Goal: Transaction & Acquisition: Purchase product/service

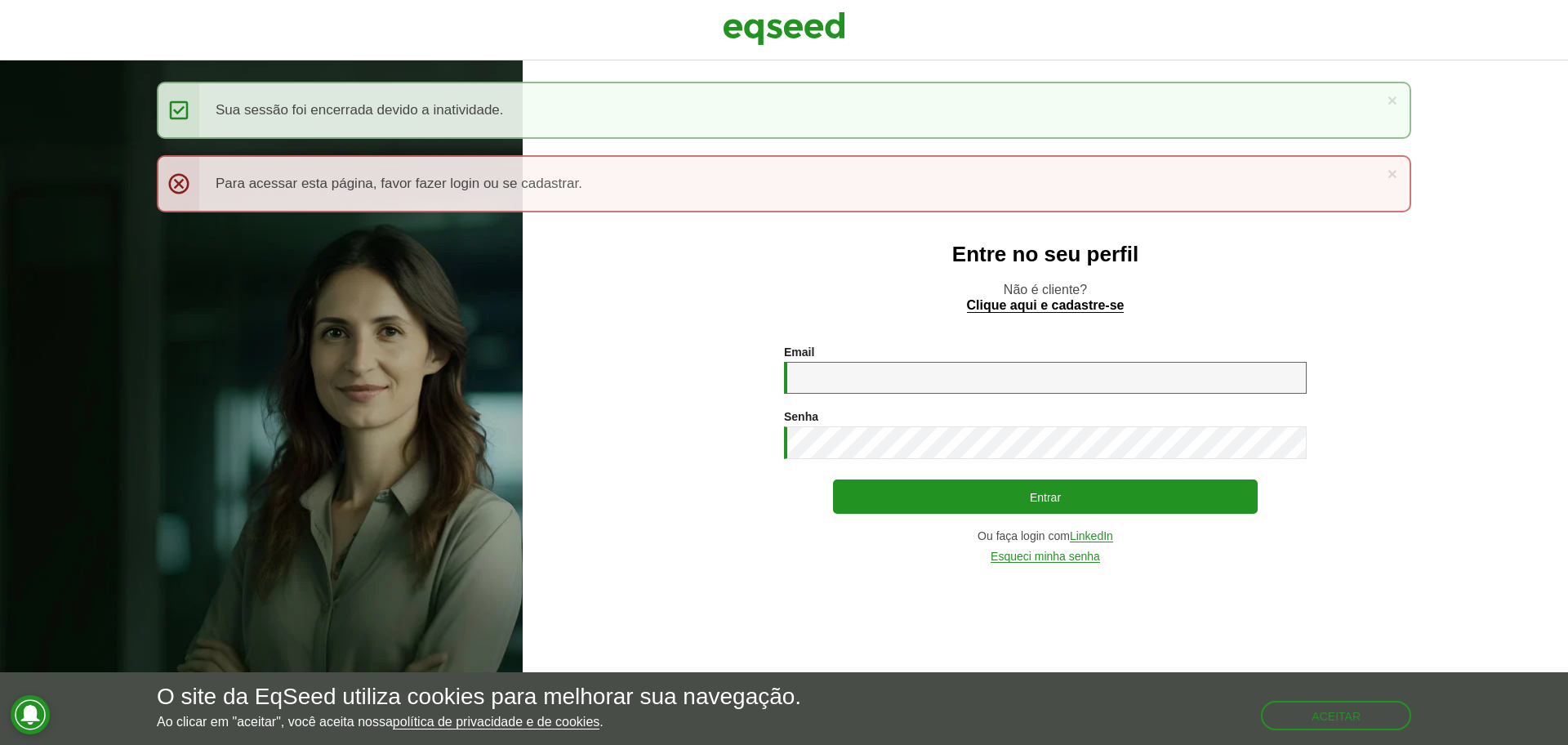
type input "**********"
click at [1045, 471] on div "**********" at bounding box center [1045, 454] width 523 height 217
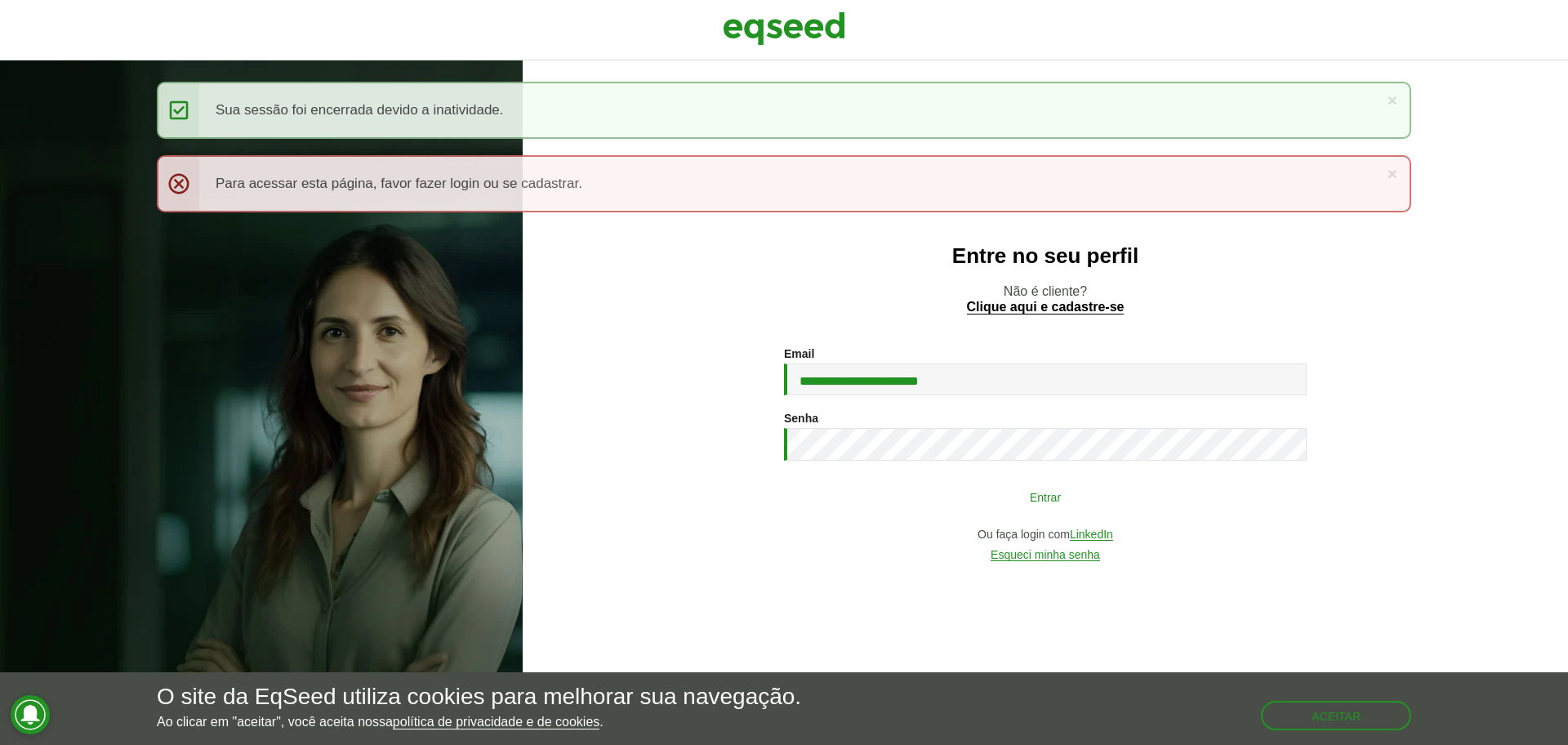
click at [1033, 492] on button "Entrar" at bounding box center [1045, 496] width 425 height 31
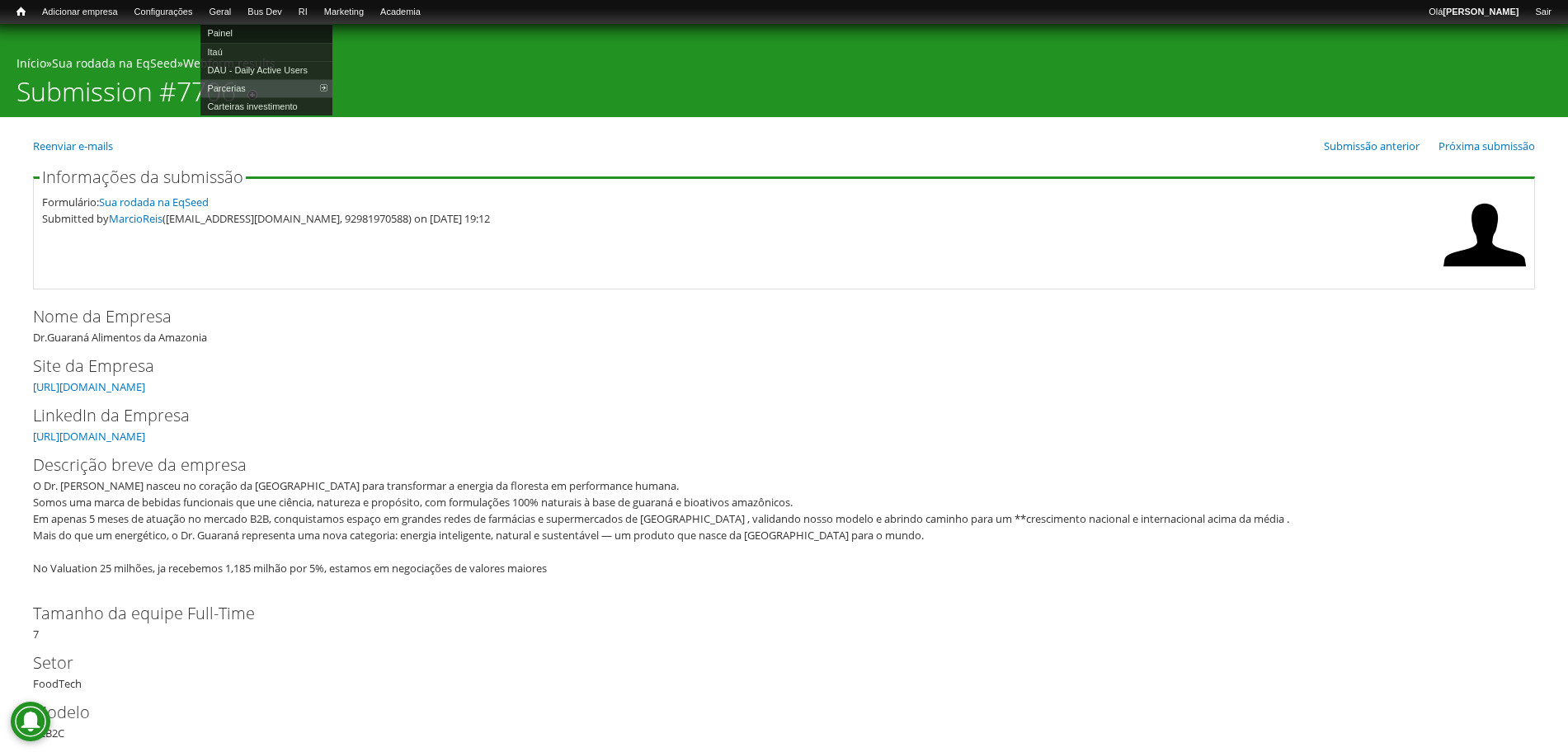
click at [252, 34] on link "Painel" at bounding box center [266, 33] width 132 height 18
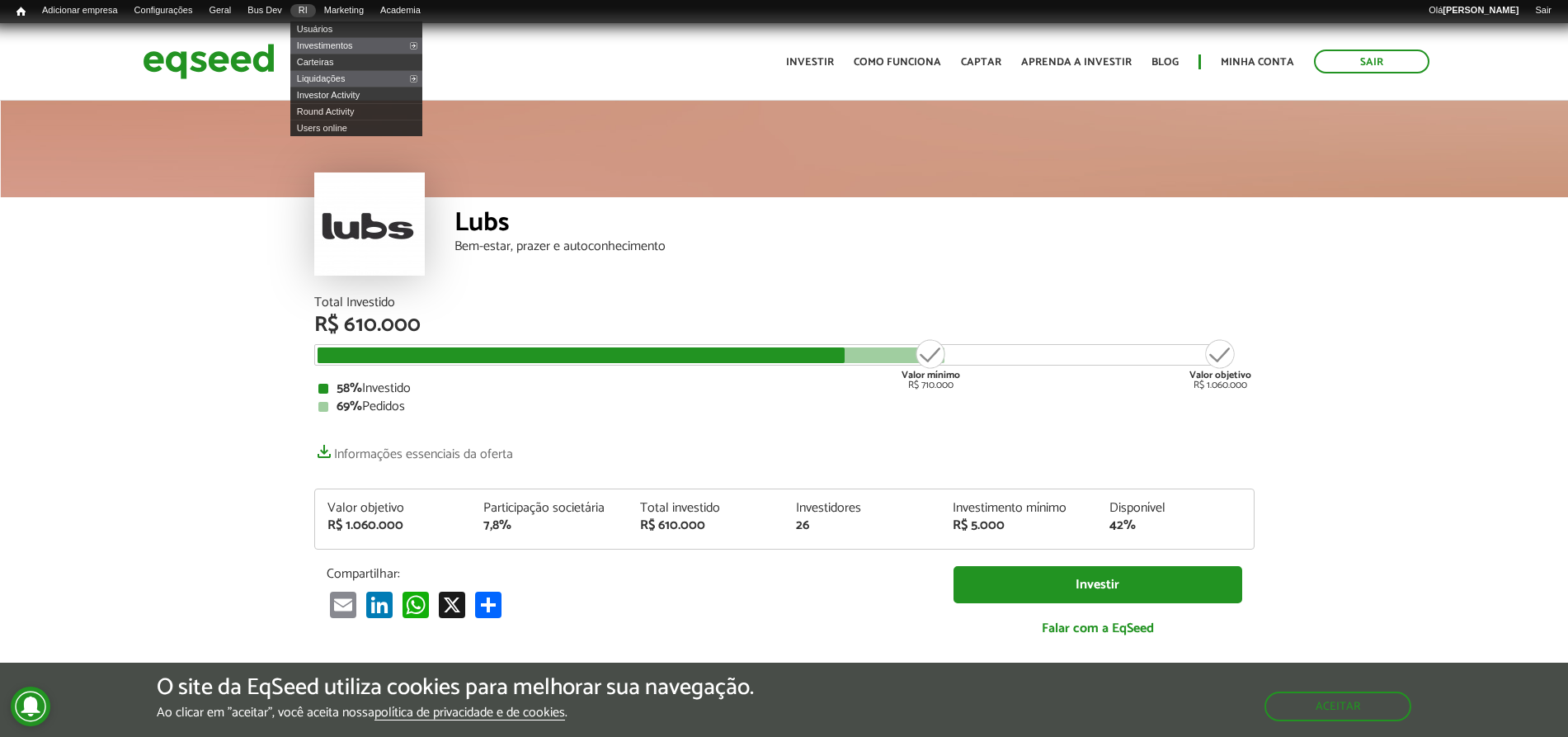
scroll to position [1950, 0]
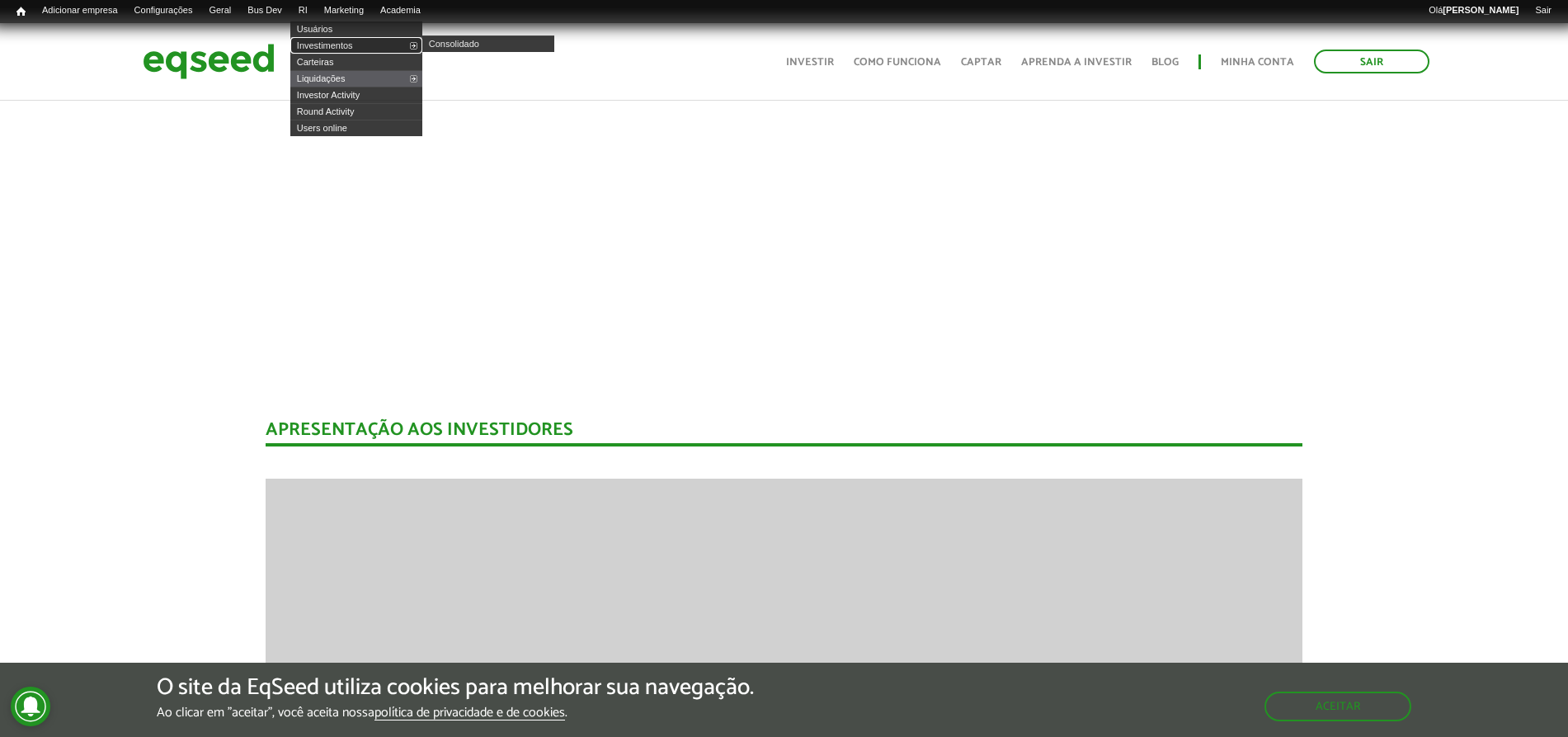
click at [324, 47] on link "Investimentos" at bounding box center [356, 45] width 132 height 16
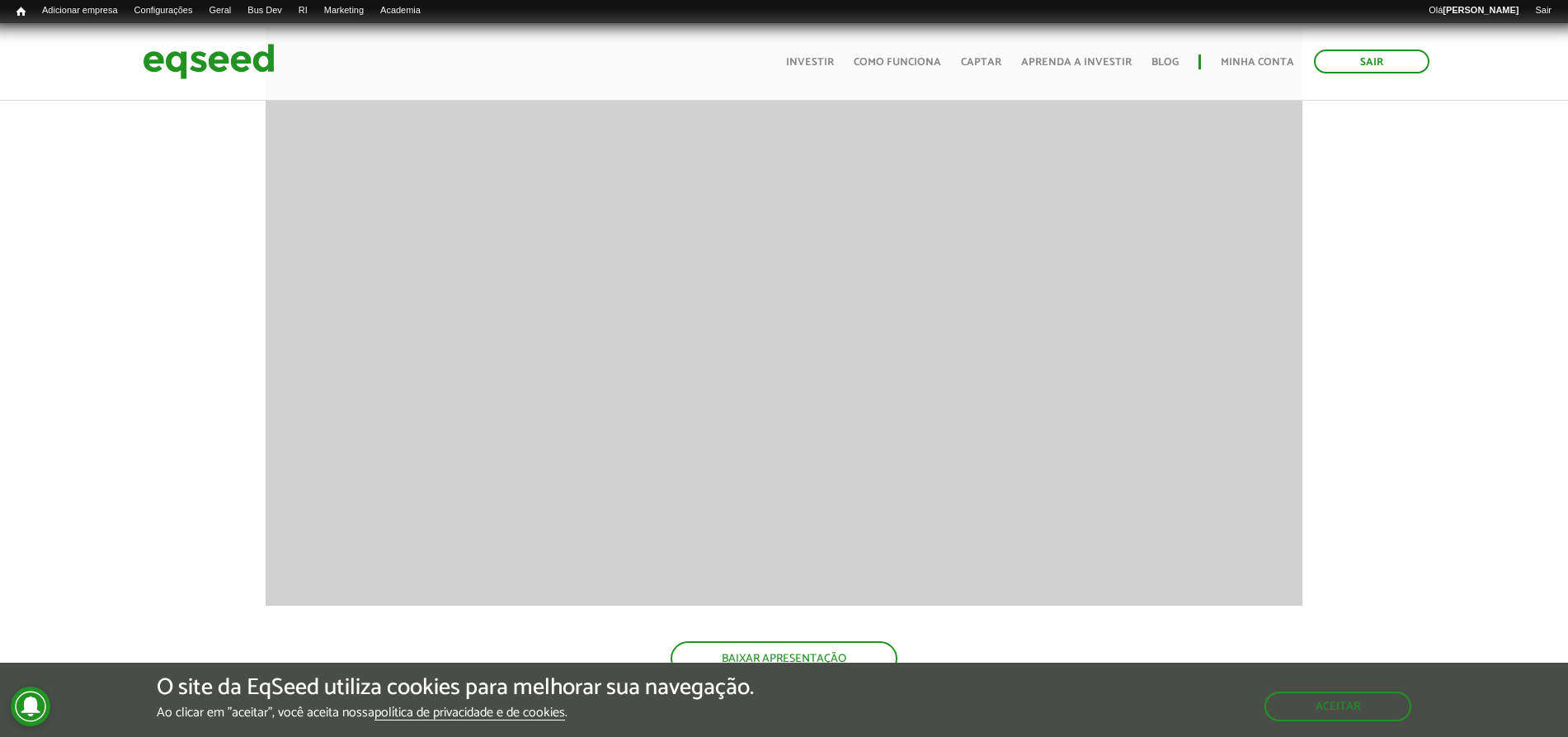
drag, startPoint x: 1577, startPoint y: 42, endPoint x: 1492, endPoint y: 332, distance: 302.2
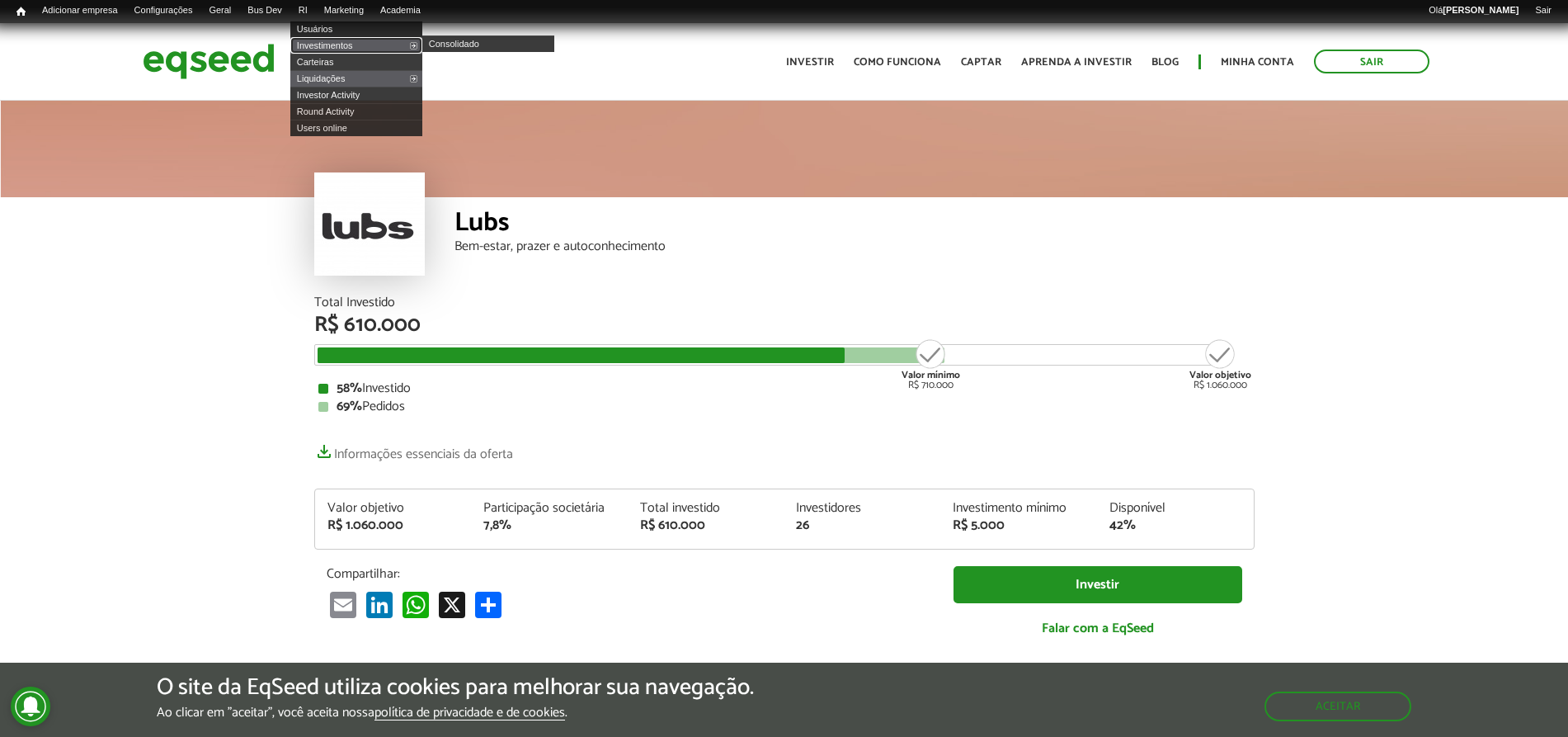
drag, startPoint x: 329, startPoint y: 47, endPoint x: 352, endPoint y: 29, distance: 29.2
click at [329, 47] on link "Investimentos" at bounding box center [356, 45] width 132 height 16
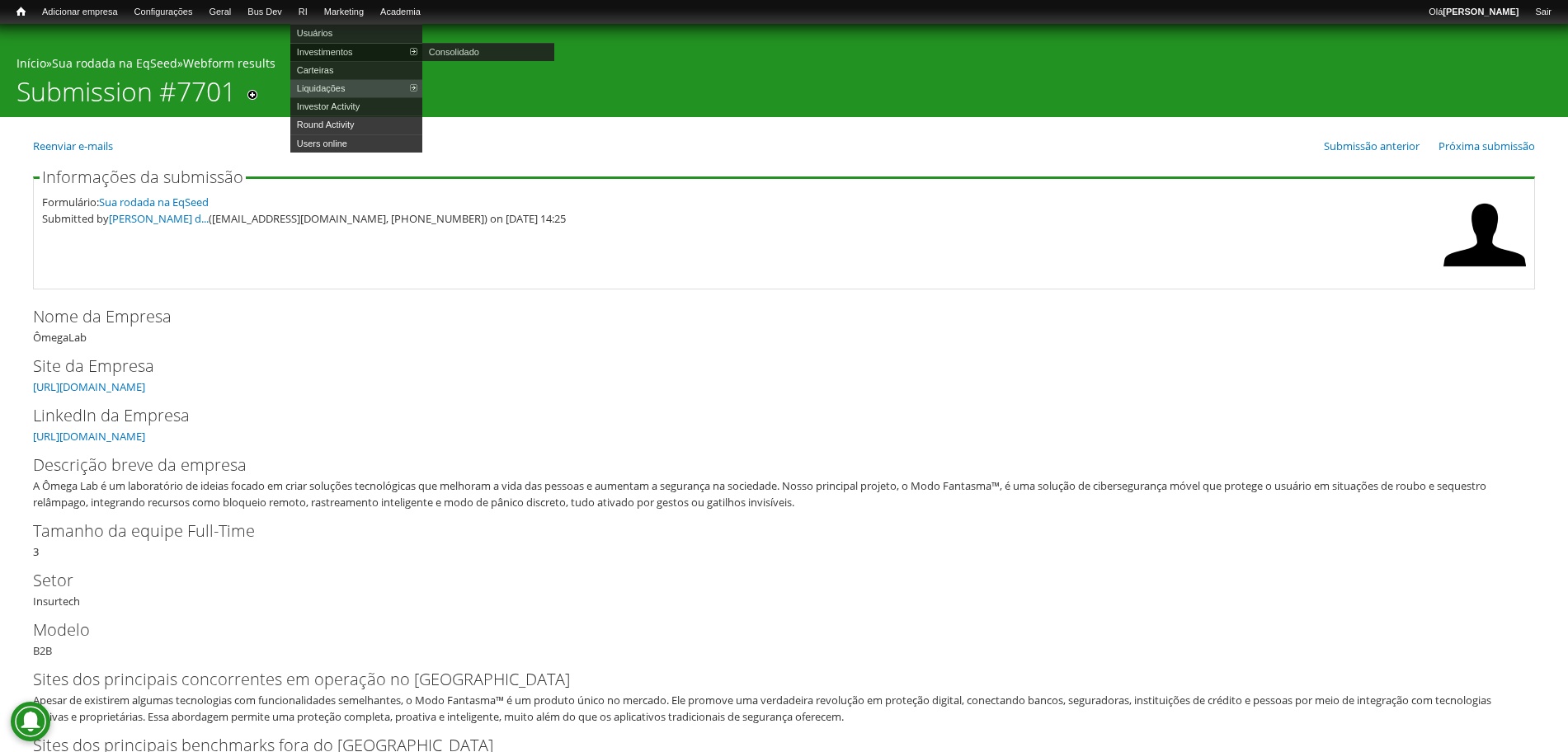
click at [341, 44] on link "Investimentos" at bounding box center [356, 52] width 132 height 18
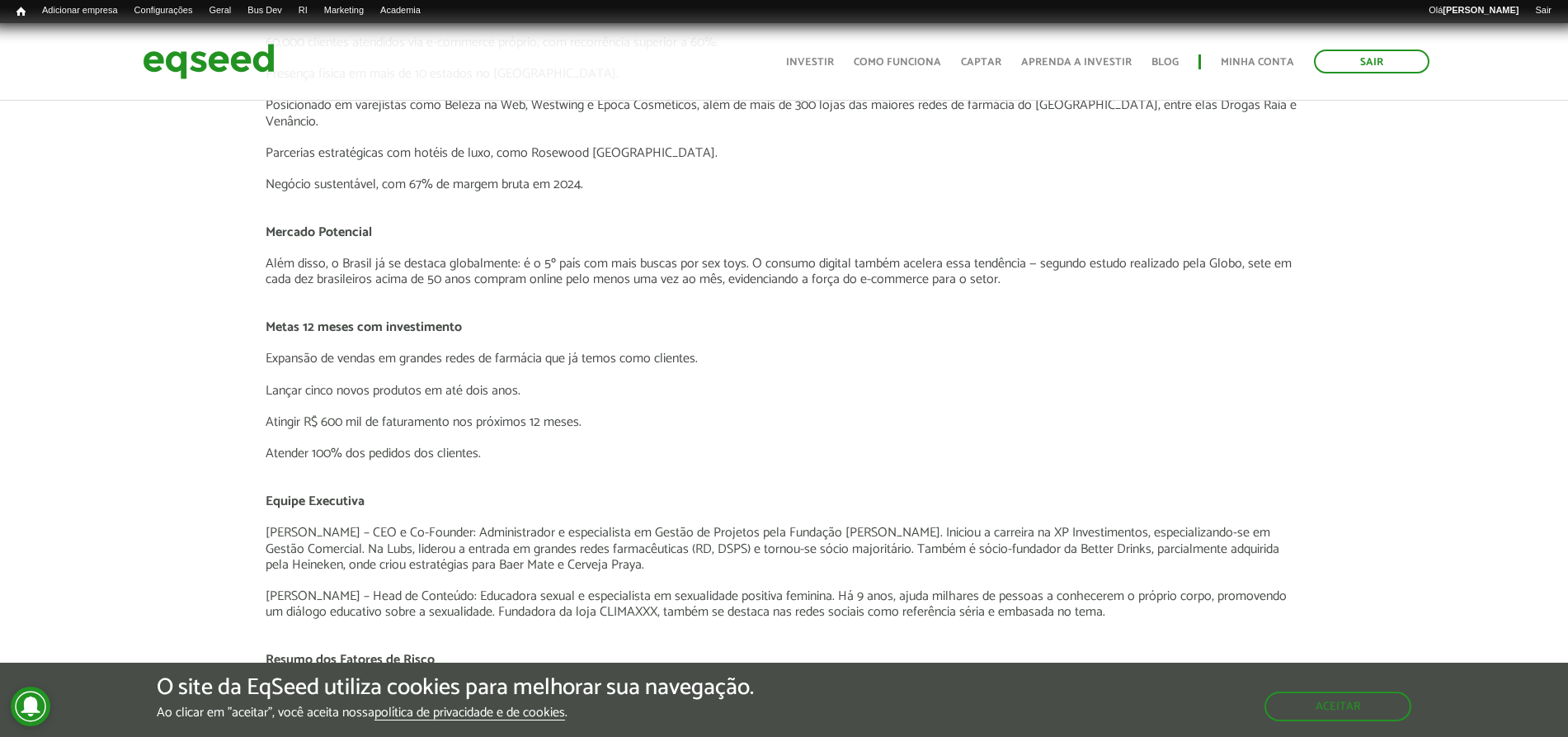
scroll to position [3393, 0]
